Goal: Information Seeking & Learning: Learn about a topic

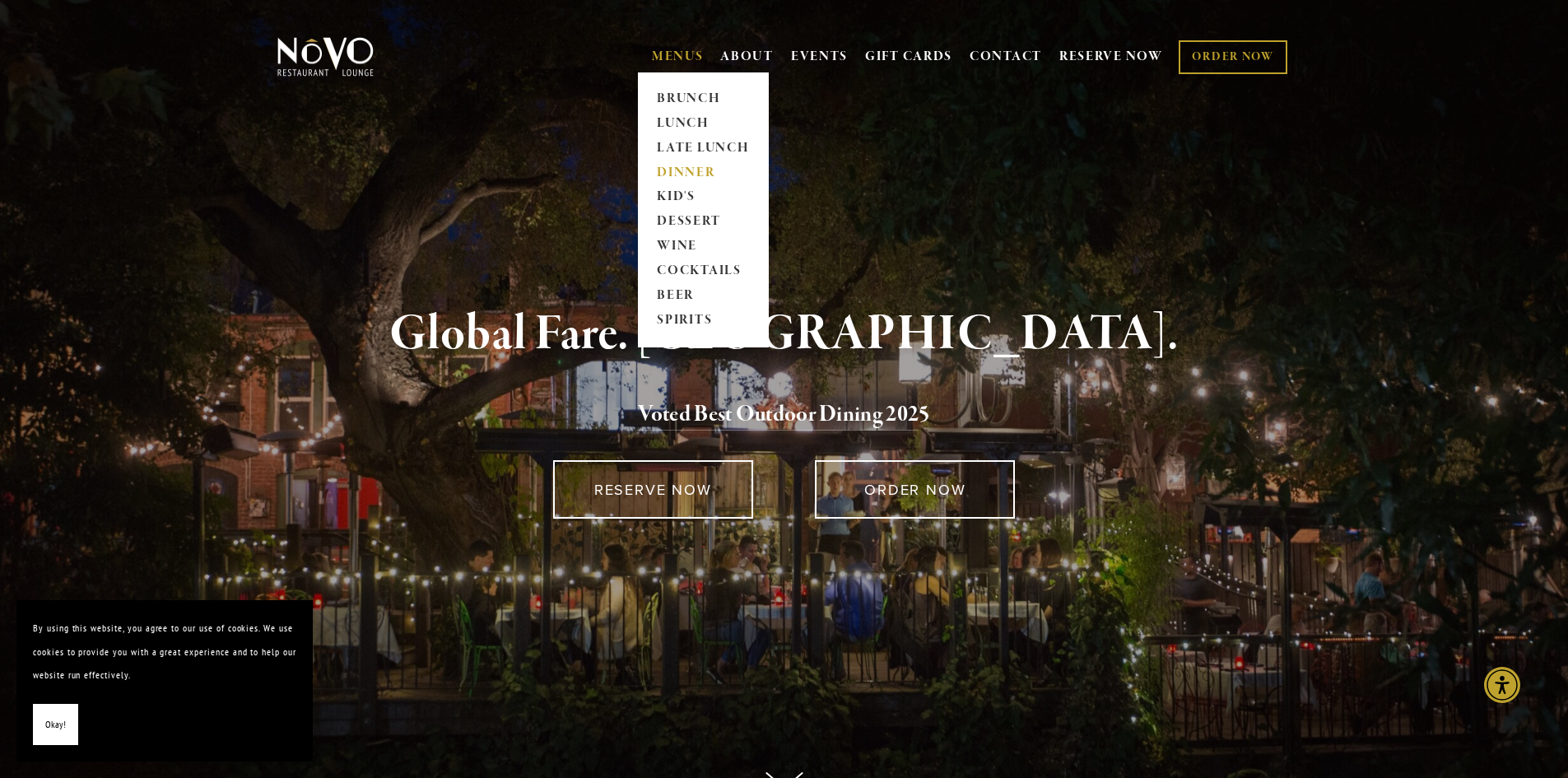
click at [672, 169] on link "DINNER" at bounding box center [703, 172] width 103 height 25
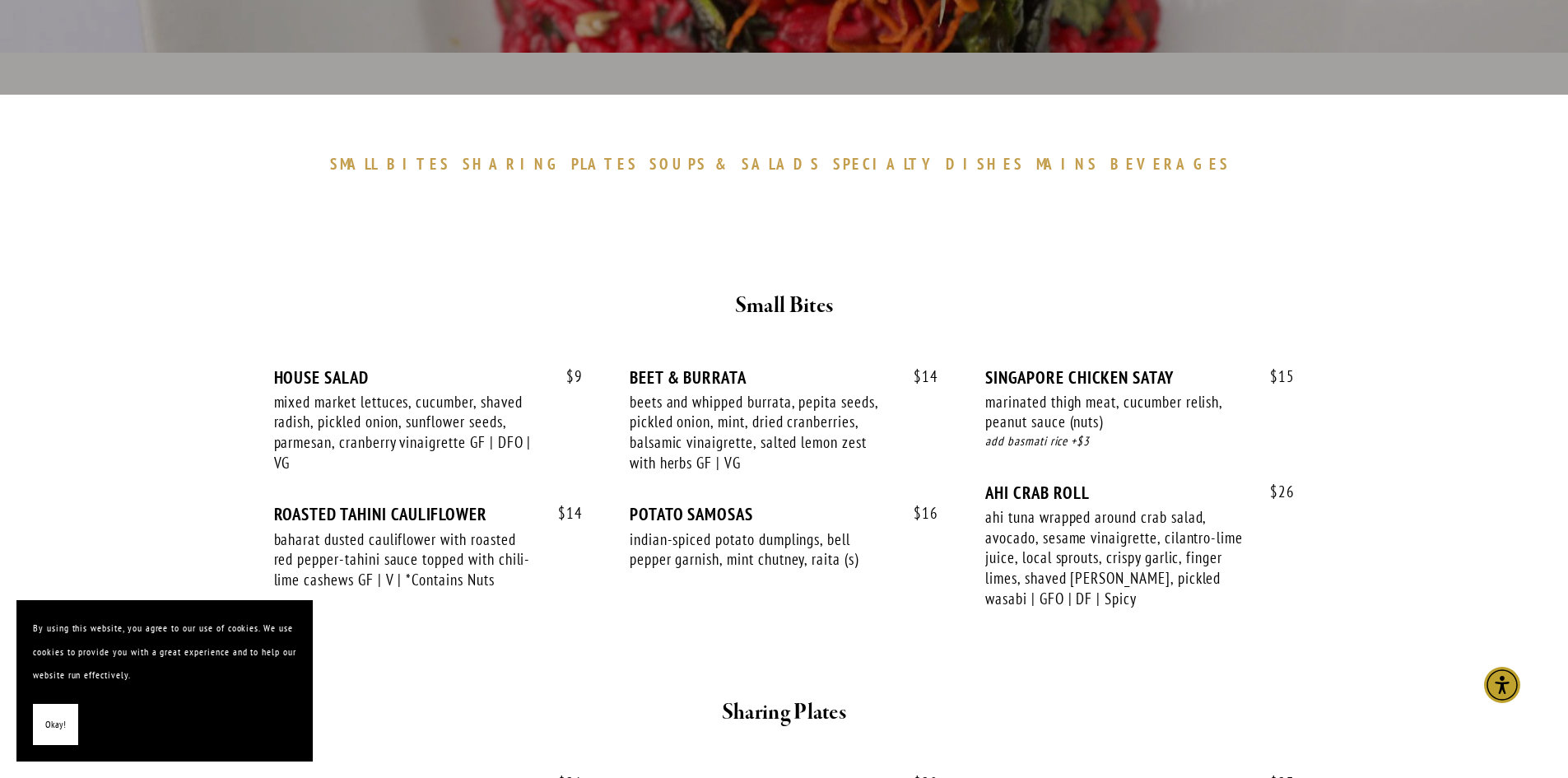
scroll to position [658, 0]
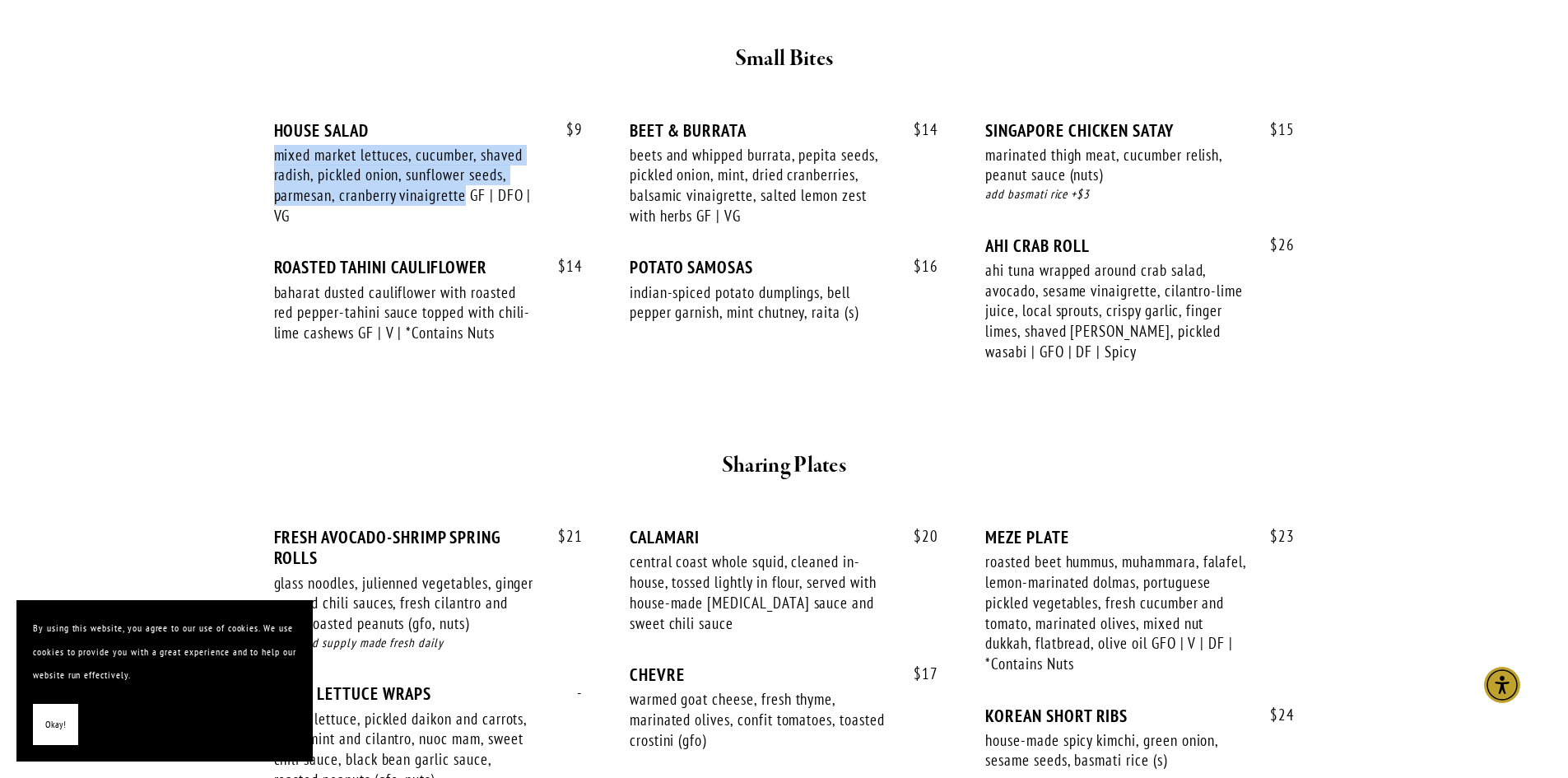
drag, startPoint x: 468, startPoint y: 196, endPoint x: 275, endPoint y: 155, distance: 197.3
click at [275, 155] on div "mixed market lettuces, cucumber, shaved radish, pickled onion, sunflower seeds,…" at bounding box center [405, 185] width 262 height 81
copy div "mixed market lettuces, cucumber, shaved radish, pickled onion, sunflower seeds,…"
click at [429, 371] on div "$ 14 ROASTED TAHINI CAULIFLOWER baharat dusted cauliflower with roasted red pep…" at bounding box center [428, 315] width 309 height 117
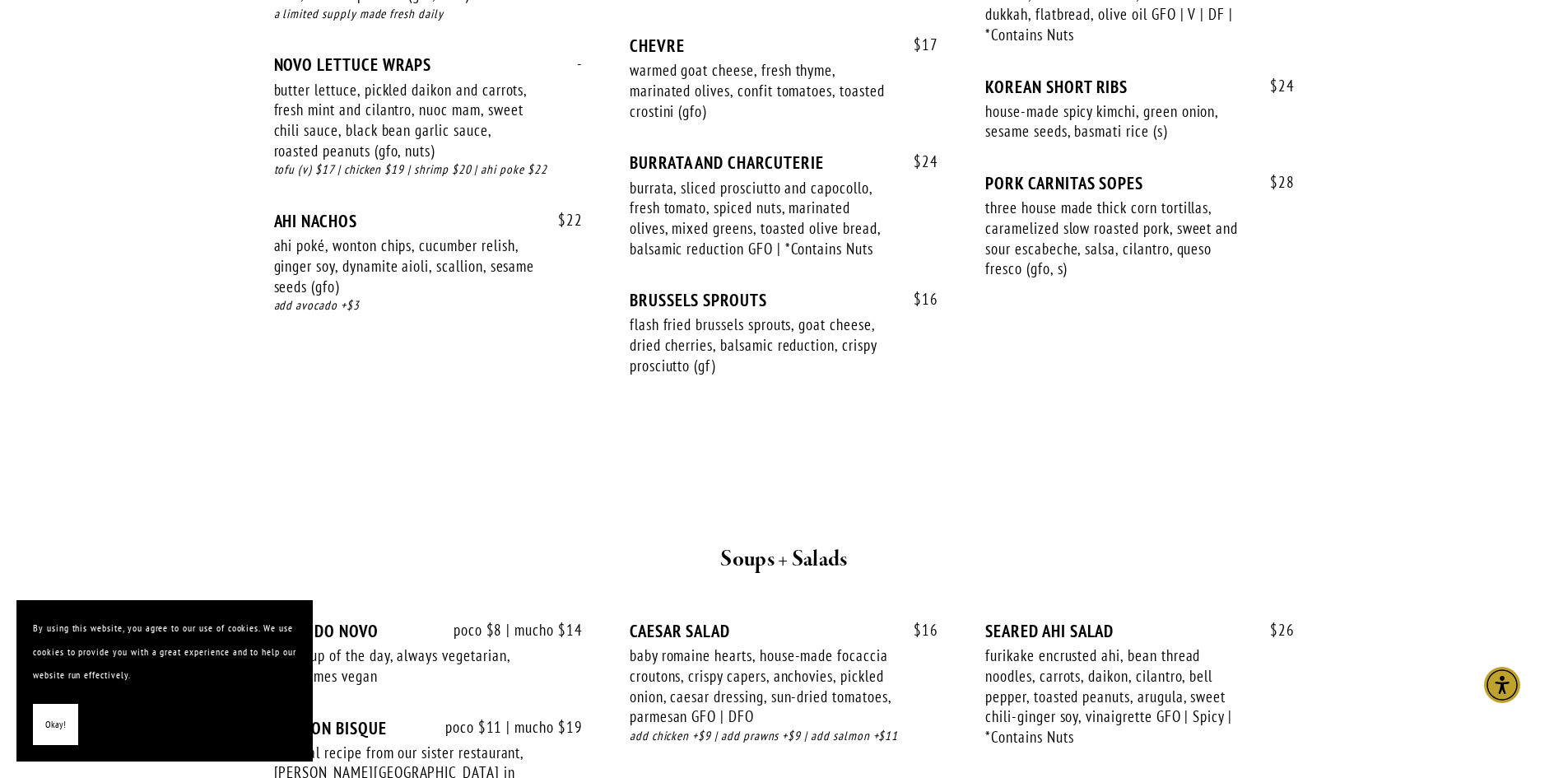
scroll to position [1646, 0]
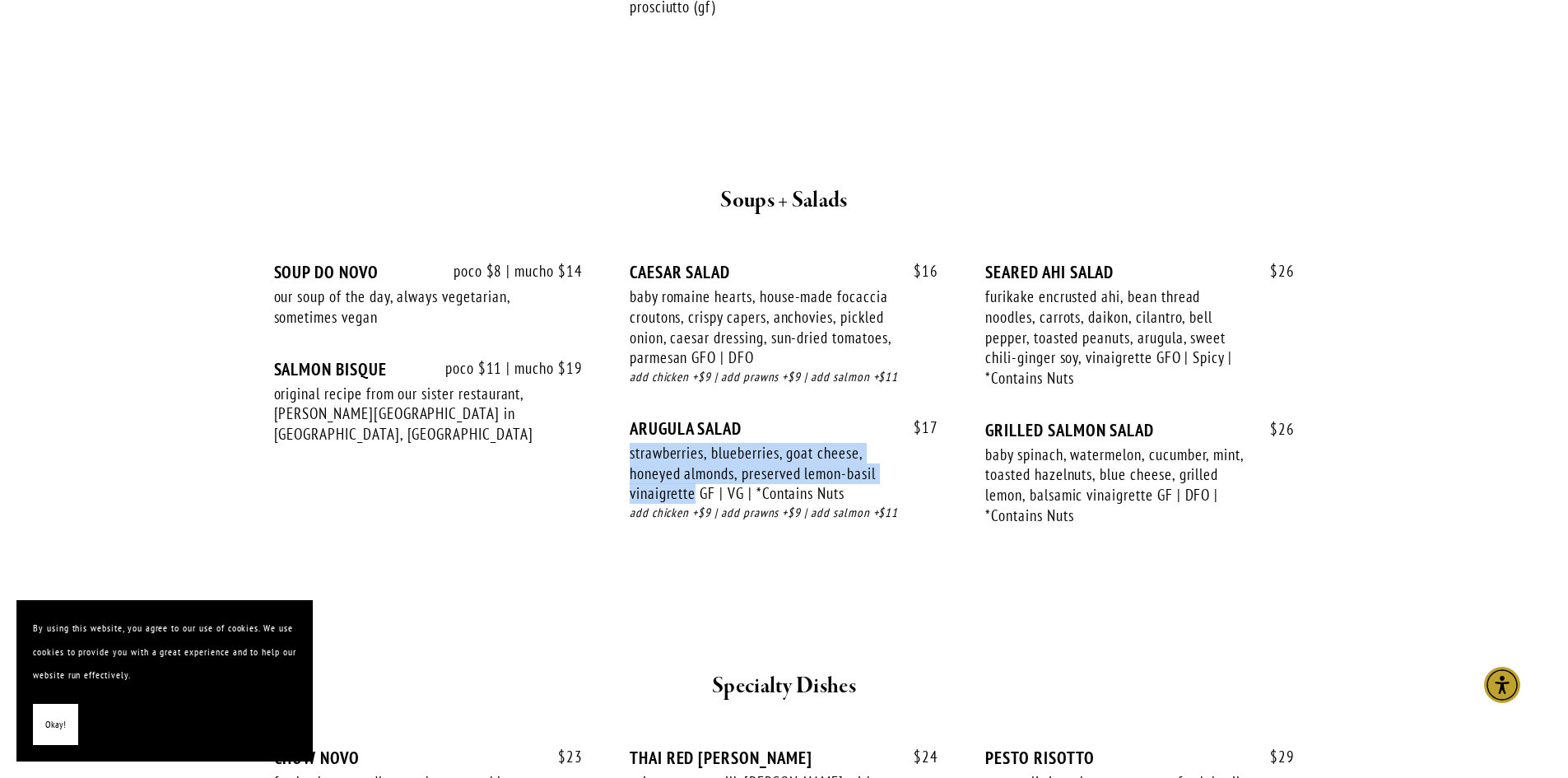
drag, startPoint x: 698, startPoint y: 493, endPoint x: 623, endPoint y: 463, distance: 80.8
click at [623, 463] on div "poco $8 | mucho $14 SOUP DO NOVO our soup of the day, always vegetarian, someti…" at bounding box center [784, 409] width 1020 height 295
click at [562, 460] on div "poco $8 | mucho $14 SOUP DO NOVO our soup of the day, always vegetarian, someti…" at bounding box center [784, 409] width 1020 height 295
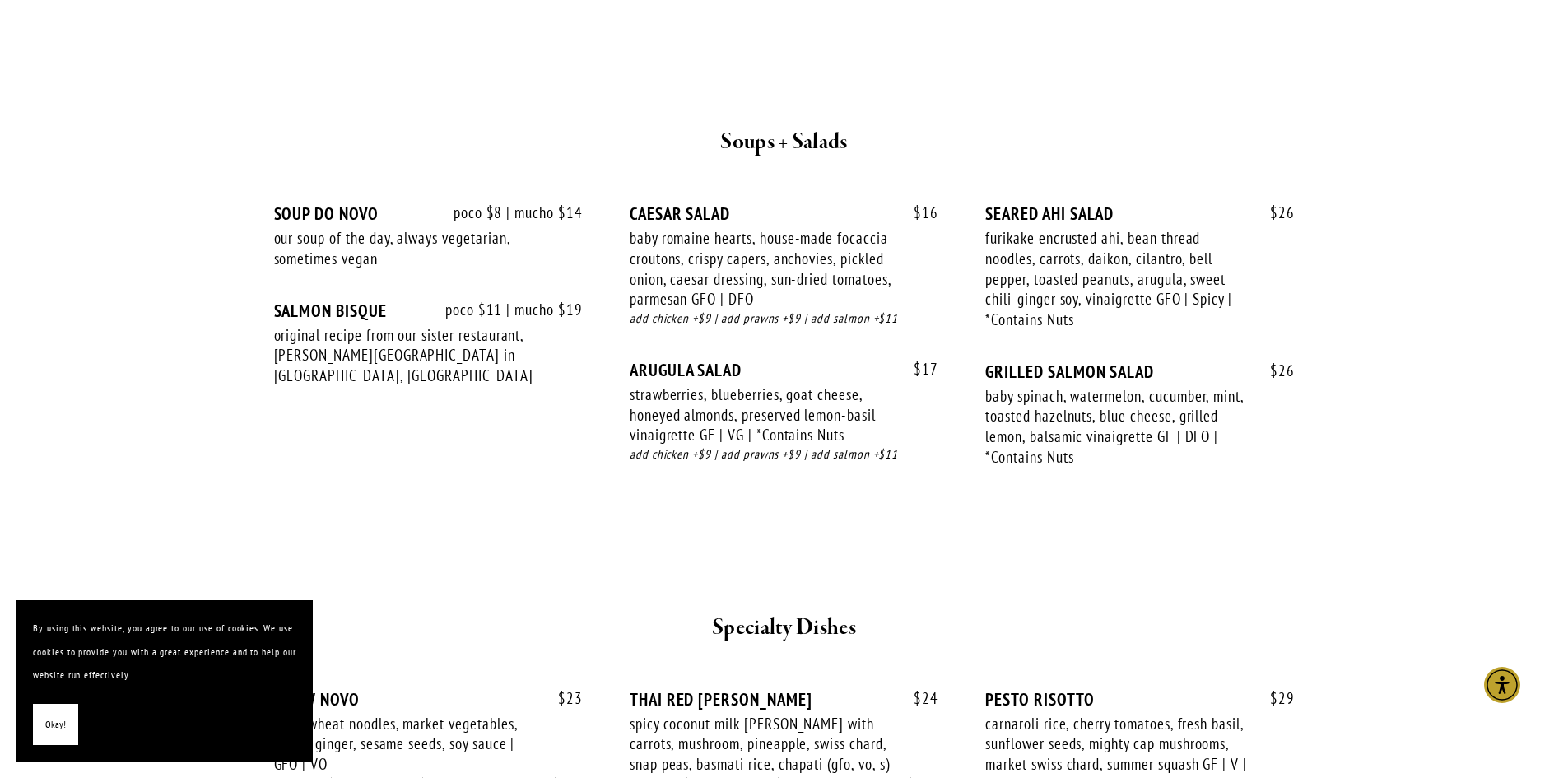
scroll to position [1728, 0]
